Goal: Task Accomplishment & Management: Use online tool/utility

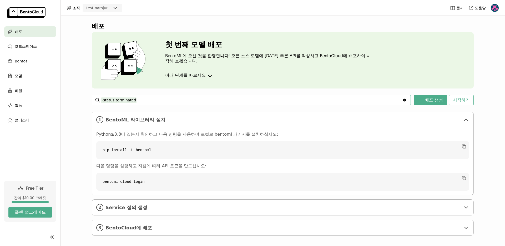
click at [15, 70] on ul "배포 코드스페이스 Bentos 모델 비밀 활동 클러스터" at bounding box center [30, 75] width 61 height 99
click at [18, 64] on span "Bentos" at bounding box center [21, 61] width 13 height 6
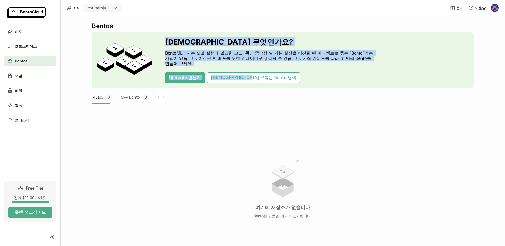
drag, startPoint x: 245, startPoint y: 34, endPoint x: 293, endPoint y: 88, distance: 72.1
click at [292, 88] on div "[DEMOGRAPHIC_DATA] 무엇인가요? BentoML에서는 모델 실행에 필요한 코드, 환경 종속성 및 기본 설정을 버전화 된 아티팩트로…" at bounding box center [283, 60] width 382 height 56
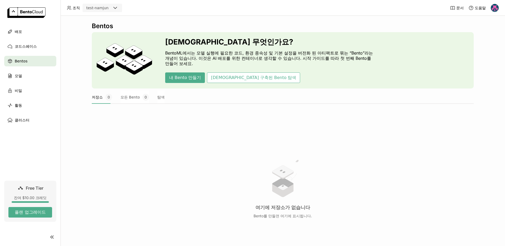
click at [293, 87] on div "[DEMOGRAPHIC_DATA] 무엇인가요? BentoML에서는 모델 실행에 필요한 코드, 환경 종속성 및 기본 설정을 버전화 된 아티팩트로…" at bounding box center [283, 60] width 382 height 56
click at [180, 77] on button "내 Bento 만들기" at bounding box center [185, 77] width 40 height 11
click at [174, 77] on button "내 Bento 만들기" at bounding box center [185, 77] width 40 height 11
